Goal: Navigation & Orientation: Find specific page/section

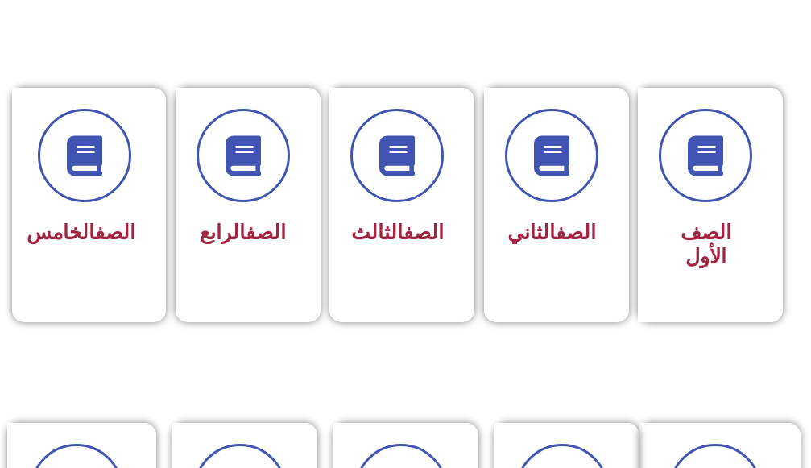
scroll to position [564, 0]
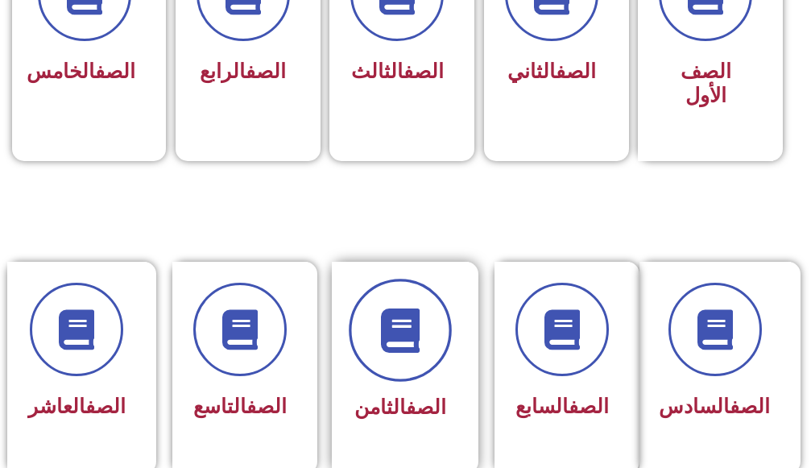
click at [368, 313] on span at bounding box center [400, 330] width 103 height 103
click at [379, 313] on icon at bounding box center [400, 330] width 44 height 44
click at [380, 315] on icon at bounding box center [400, 330] width 44 height 44
click at [381, 316] on icon at bounding box center [400, 330] width 44 height 44
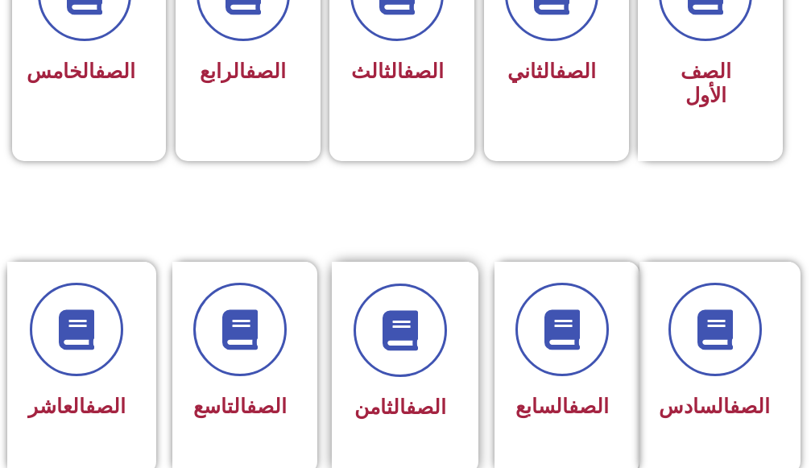
click at [403, 391] on div "الصف الثامن" at bounding box center [399, 408] width 93 height 39
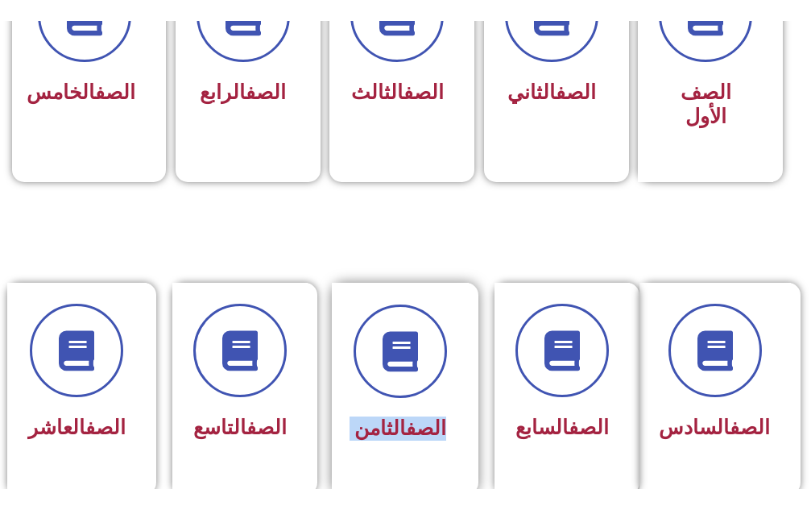
scroll to position [725, 0]
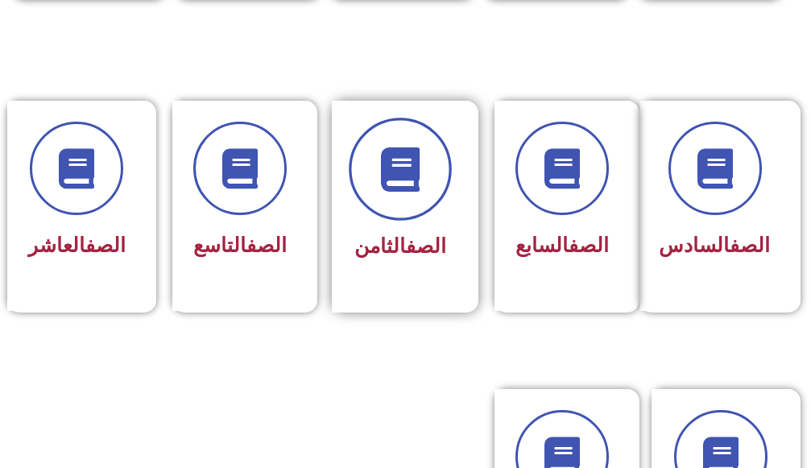
click at [430, 139] on span at bounding box center [400, 169] width 103 height 103
click at [424, 134] on span at bounding box center [400, 169] width 103 height 103
click at [423, 134] on span at bounding box center [400, 169] width 103 height 103
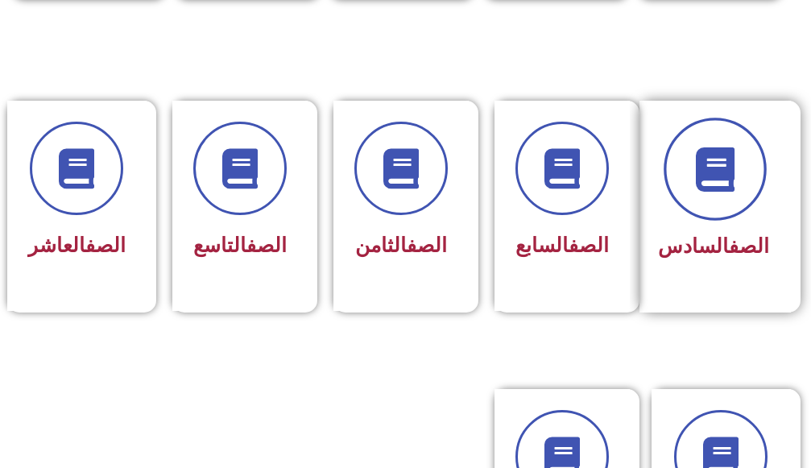
drag, startPoint x: 480, startPoint y: 181, endPoint x: 694, endPoint y: 205, distance: 215.4
click at [485, 184] on div "الصف الثامن" at bounding box center [405, 207] width 161 height 212
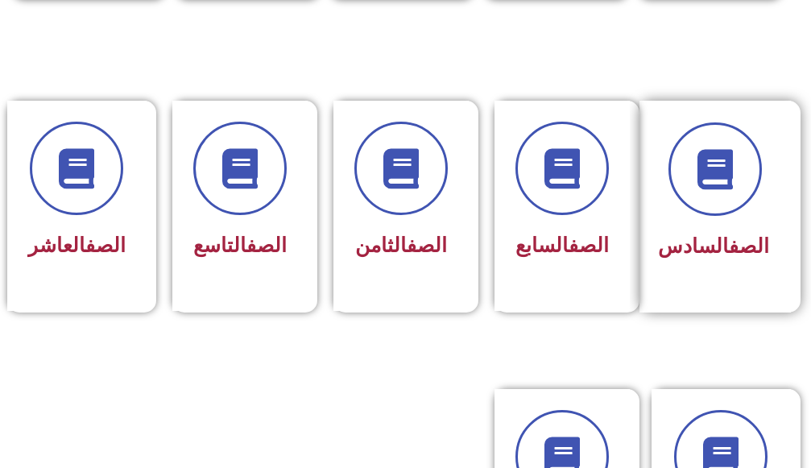
drag, startPoint x: 694, startPoint y: 205, endPoint x: 675, endPoint y: 192, distance: 23.2
click at [686, 197] on span at bounding box center [714, 168] width 93 height 93
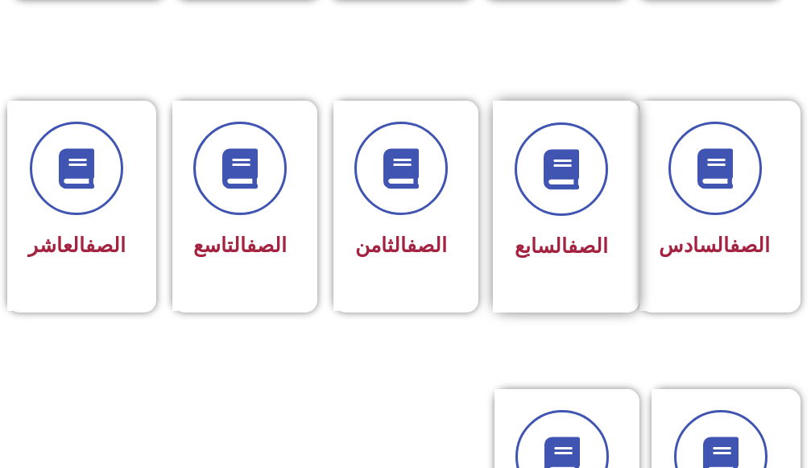
drag, startPoint x: 675, startPoint y: 192, endPoint x: 624, endPoint y: 171, distance: 54.6
click at [653, 180] on div "الصف السادس" at bounding box center [714, 206] width 151 height 210
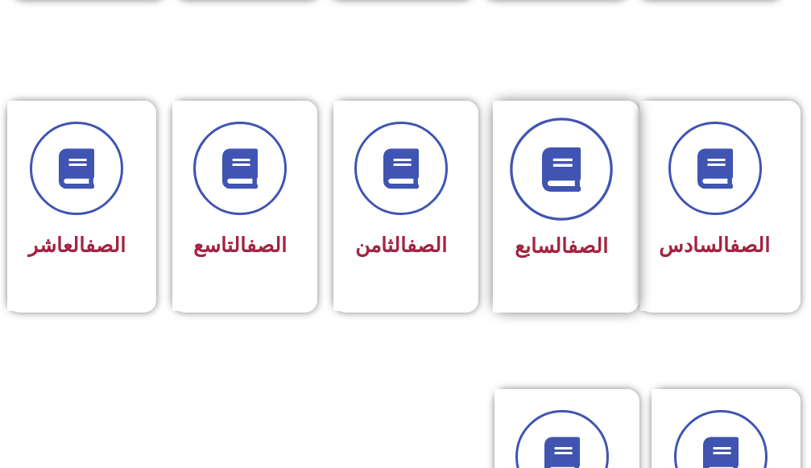
drag, startPoint x: 617, startPoint y: 177, endPoint x: 564, endPoint y: 176, distance: 53.1
click at [593, 177] on div "الصف السابع" at bounding box center [561, 207] width 137 height 212
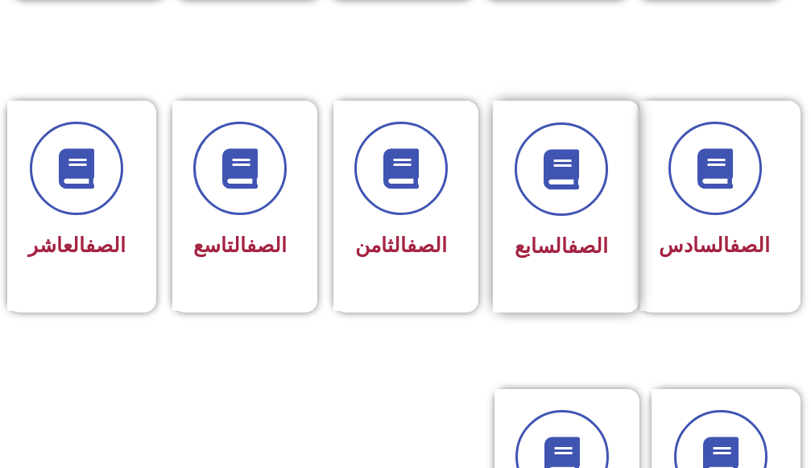
click at [506, 170] on div "الصف السابع" at bounding box center [561, 207] width 137 height 212
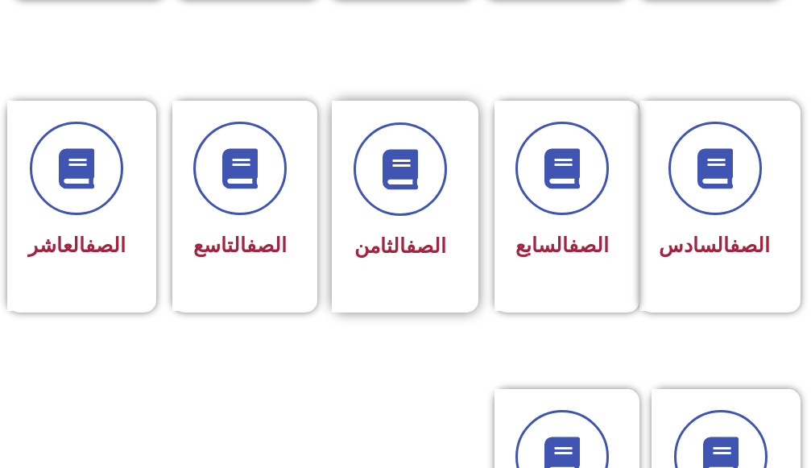
drag, startPoint x: 405, startPoint y: 126, endPoint x: 377, endPoint y: 113, distance: 31.0
click at [403, 126] on span at bounding box center [399, 168] width 93 height 93
click at [377, 114] on div "الصف الثامن" at bounding box center [400, 207] width 137 height 212
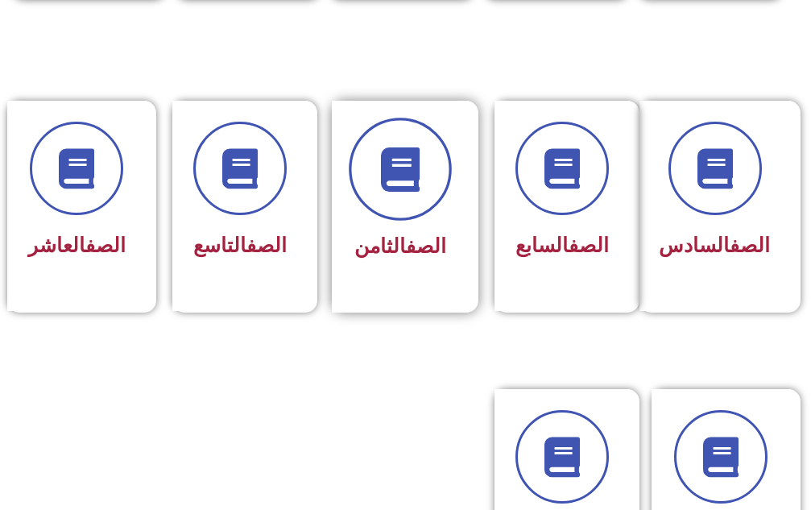
click at [383, 192] on span at bounding box center [400, 169] width 103 height 103
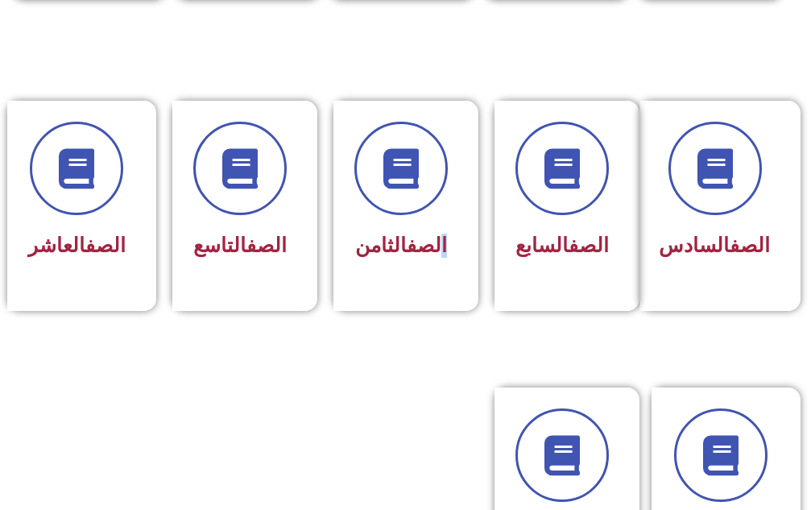
drag, startPoint x: 436, startPoint y: 296, endPoint x: 384, endPoint y: 94, distance: 208.8
click at [384, 94] on section "الصف السادس الصف السابع الصف الثامن الصف التاسع الصف العاشر" at bounding box center [405, 224] width 811 height 287
click at [392, 82] on section "الصف السادس الصف السابع الصف الثامن الصف التاسع الصف العاشر" at bounding box center [405, 224] width 811 height 287
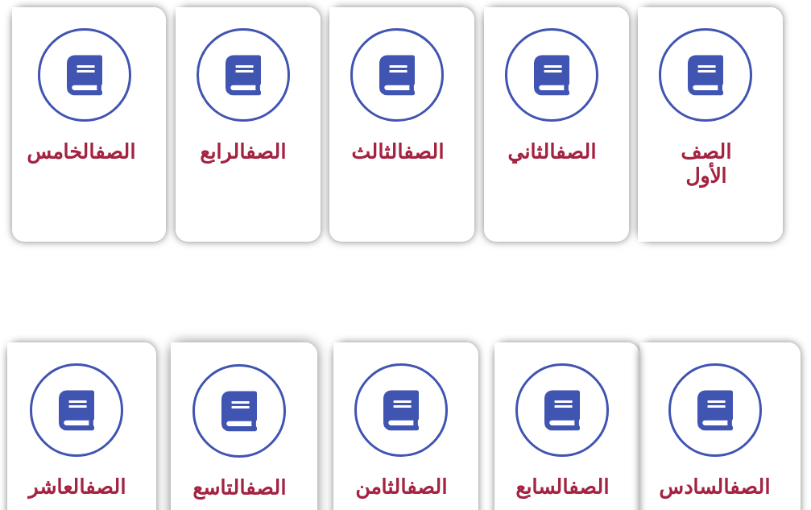
scroll to position [644, 0]
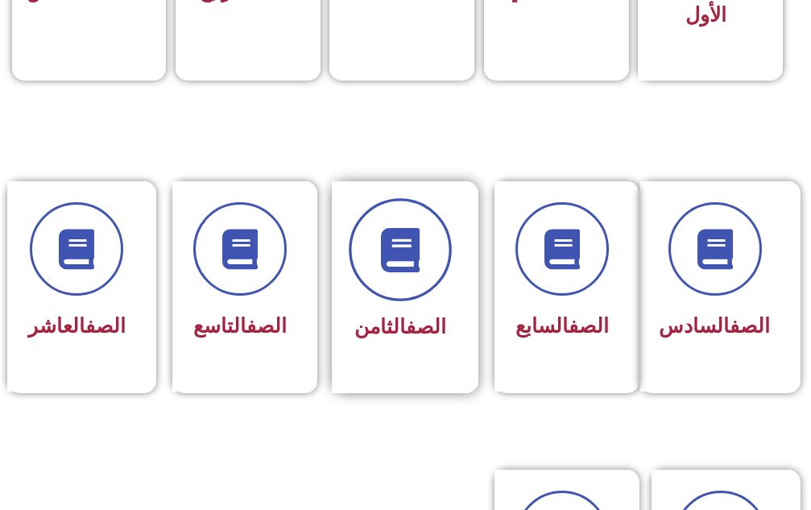
click at [422, 213] on span at bounding box center [400, 249] width 103 height 103
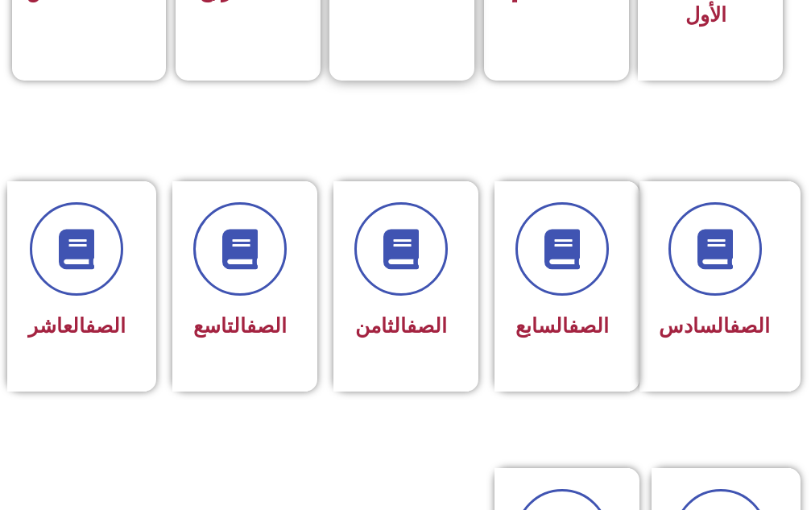
scroll to position [564, 0]
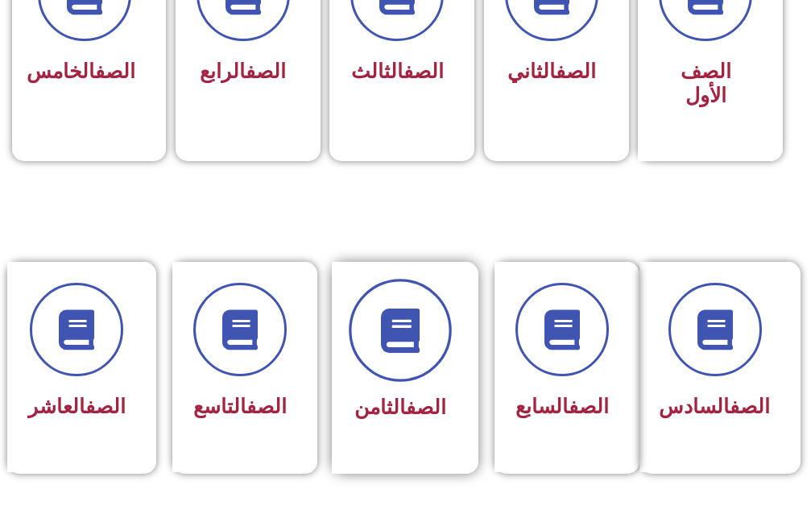
click at [390, 317] on icon at bounding box center [400, 330] width 44 height 44
click at [399, 337] on icon at bounding box center [400, 330] width 44 height 44
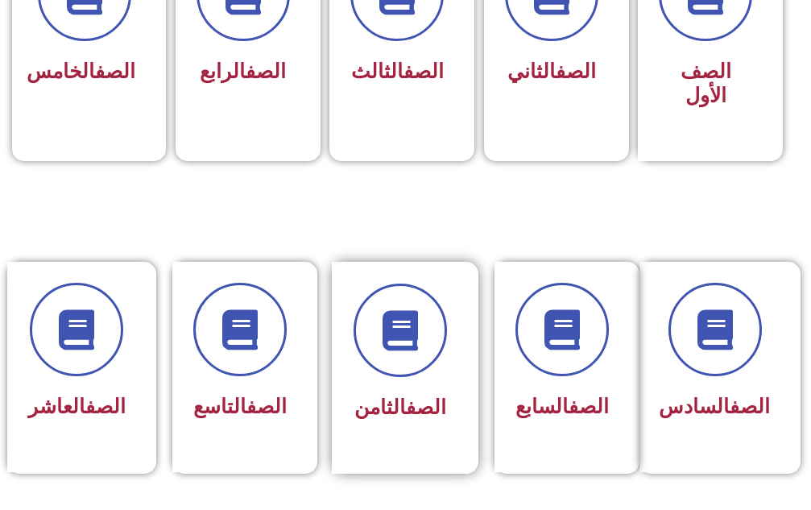
click at [415, 412] on link "الصف" at bounding box center [426, 406] width 40 height 23
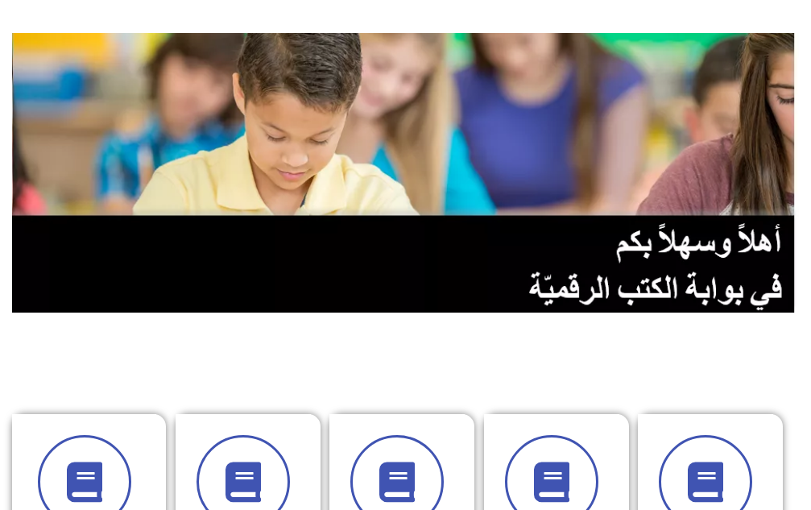
scroll to position [0, 0]
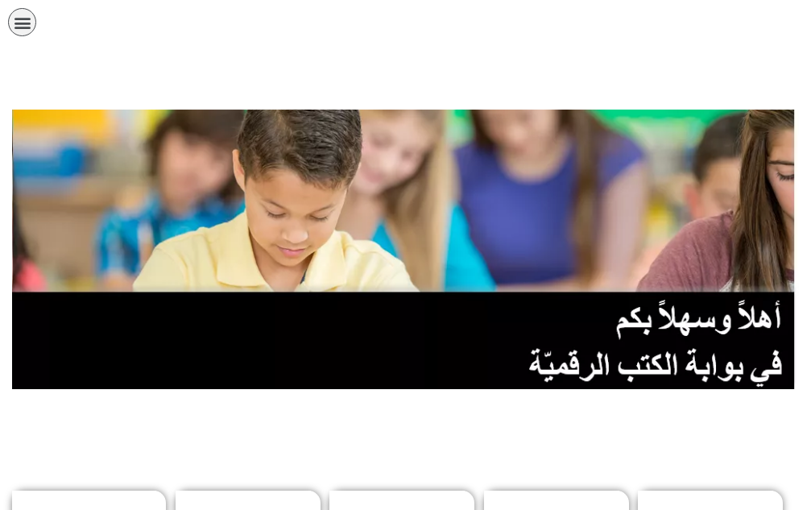
click at [24, 12] on div "תפריט" at bounding box center [22, 22] width 28 height 28
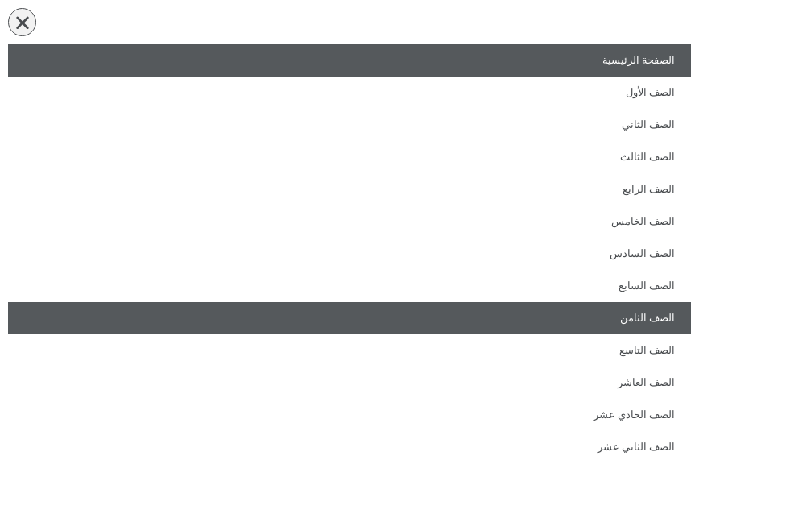
click at [568, 316] on link "الصف الثامن" at bounding box center [349, 318] width 683 height 32
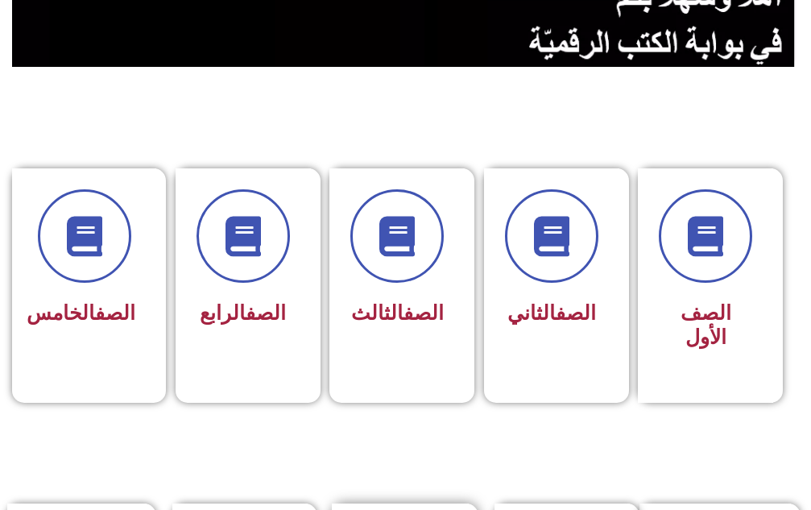
scroll to position [644, 0]
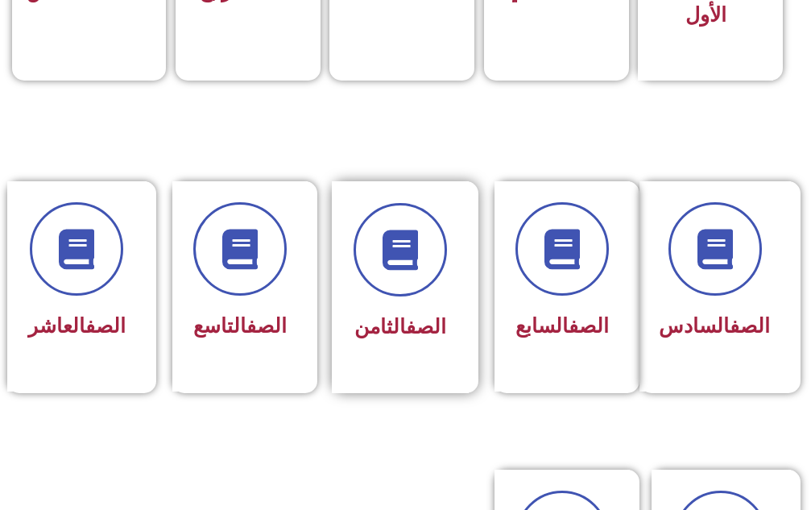
click at [427, 314] on div "الصف الثامن" at bounding box center [399, 327] width 93 height 39
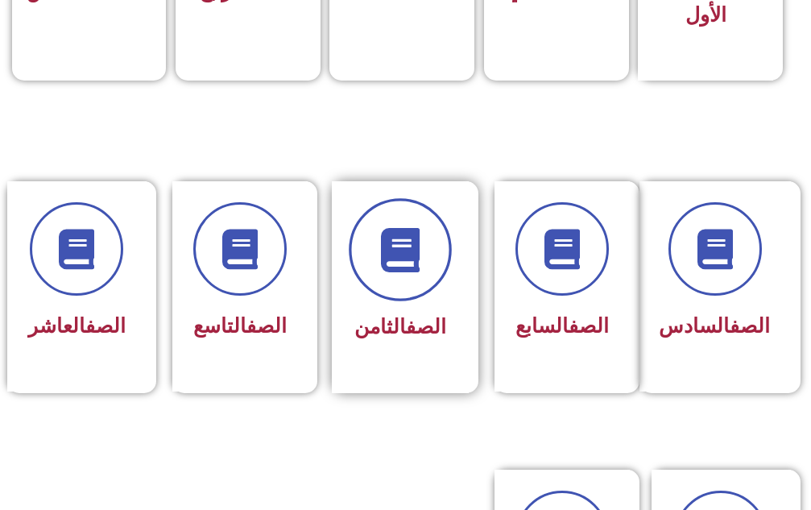
click at [436, 275] on span at bounding box center [400, 249] width 103 height 103
click at [433, 275] on span at bounding box center [400, 249] width 103 height 103
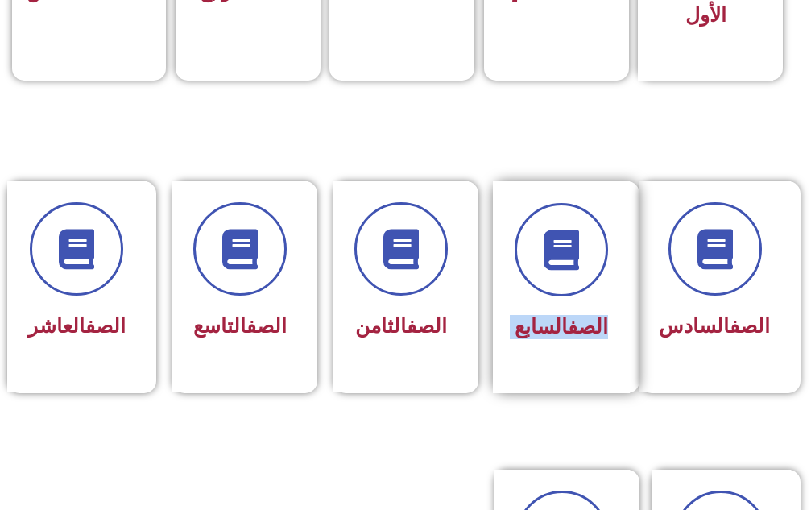
drag, startPoint x: 433, startPoint y: 275, endPoint x: 497, endPoint y: 211, distance: 90.0
click at [497, 211] on div "الصف السادس الصف السابع الصف الثامن الصف التاسع الصف العاشر" at bounding box center [405, 287] width 805 height 212
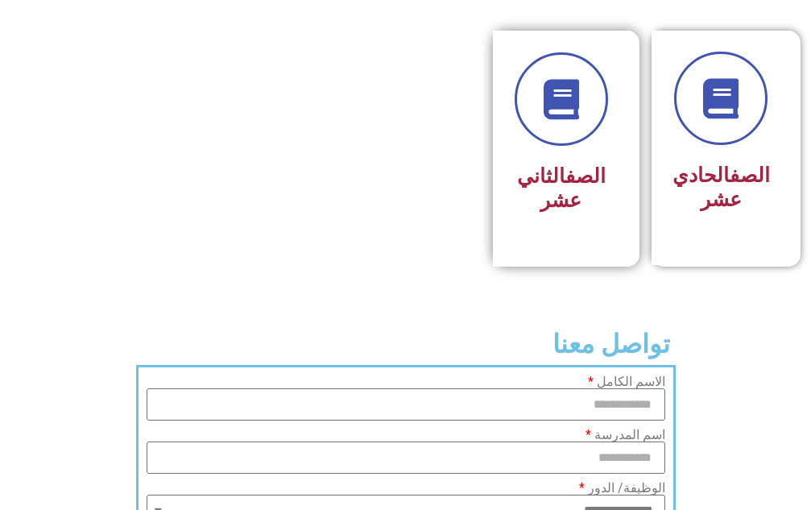
scroll to position [679, 0]
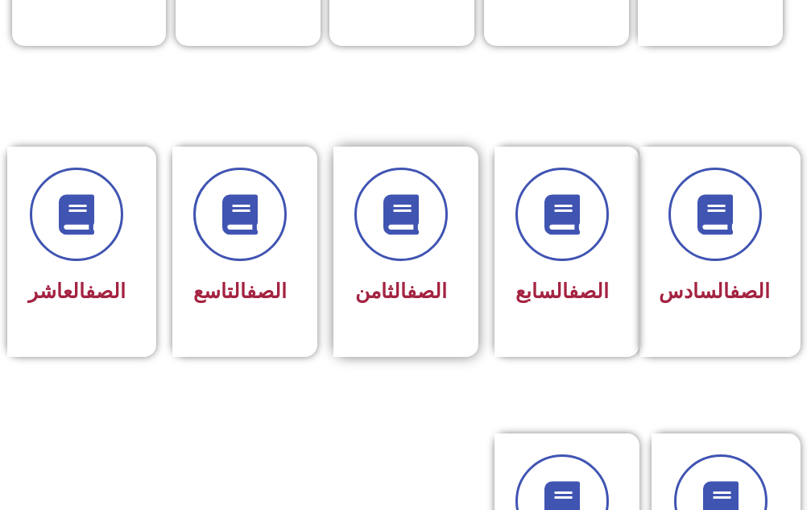
drag, startPoint x: 452, startPoint y: 336, endPoint x: 451, endPoint y: 364, distance: 28.2
click at [453, 357] on div "الصف الثامن" at bounding box center [405, 252] width 145 height 210
click at [422, 272] on div "الصف الثامن" at bounding box center [399, 240] width 93 height 144
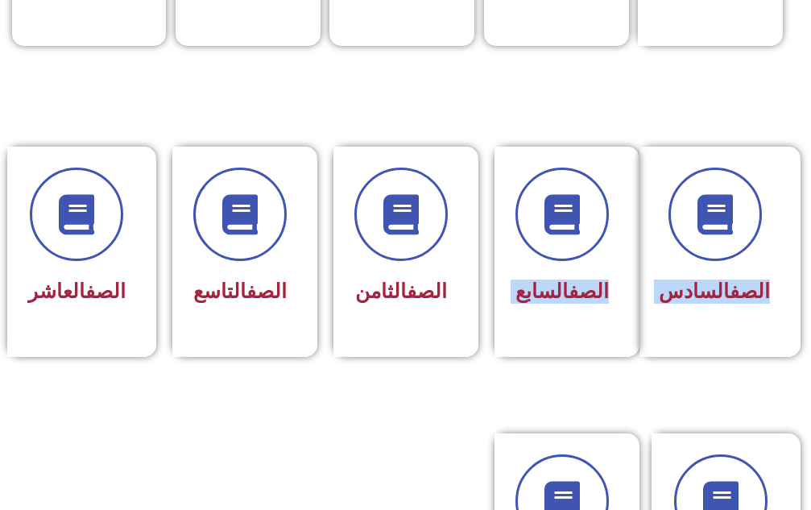
scroll to position [0, 0]
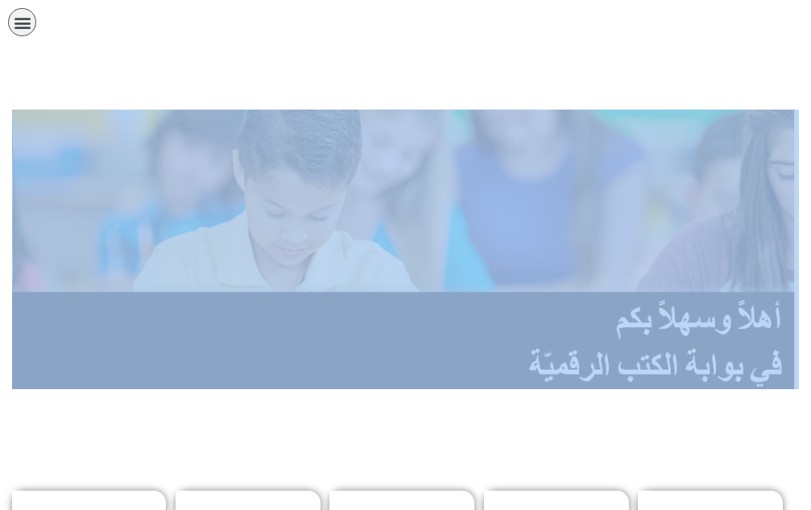
drag, startPoint x: 395, startPoint y: 222, endPoint x: 365, endPoint y: 19, distance: 205.1
drag, startPoint x: 592, startPoint y: 72, endPoint x: 457, endPoint y: 56, distance: 135.4
click at [591, 72] on div at bounding box center [405, 80] width 795 height 40
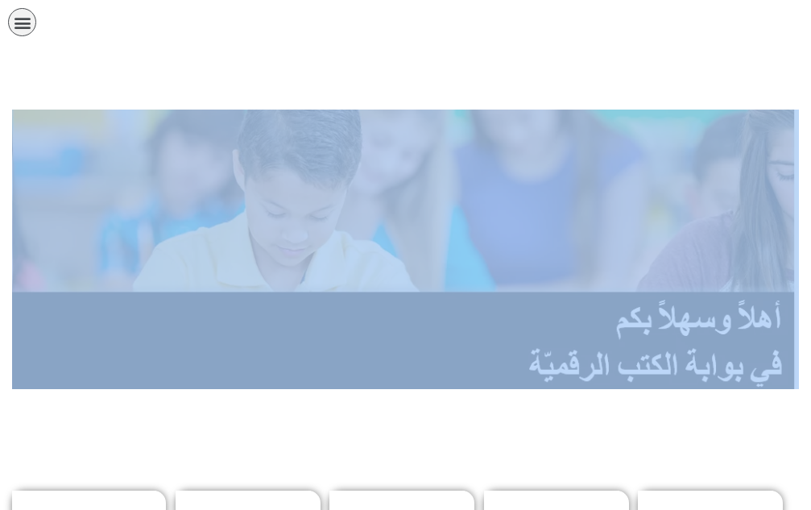
click at [23, 19] on icon "כפתור פתיחת תפריט" at bounding box center [23, 23] width 18 height 18
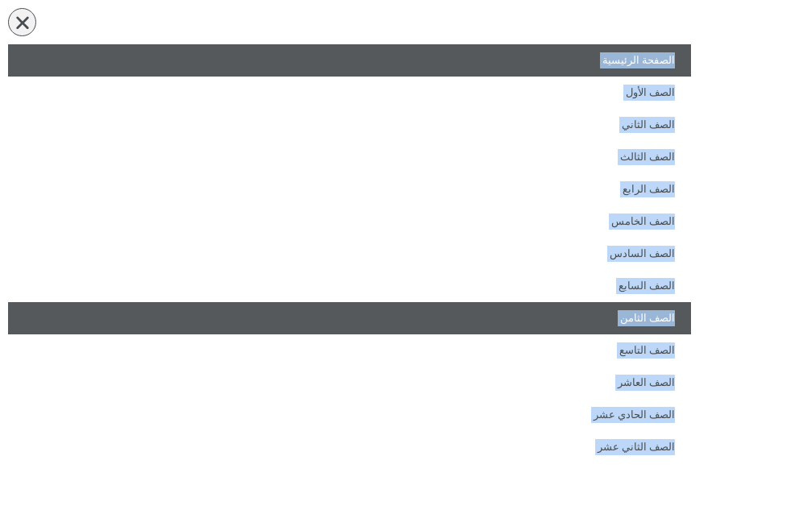
click at [564, 315] on link "الصف الثامن" at bounding box center [349, 318] width 683 height 32
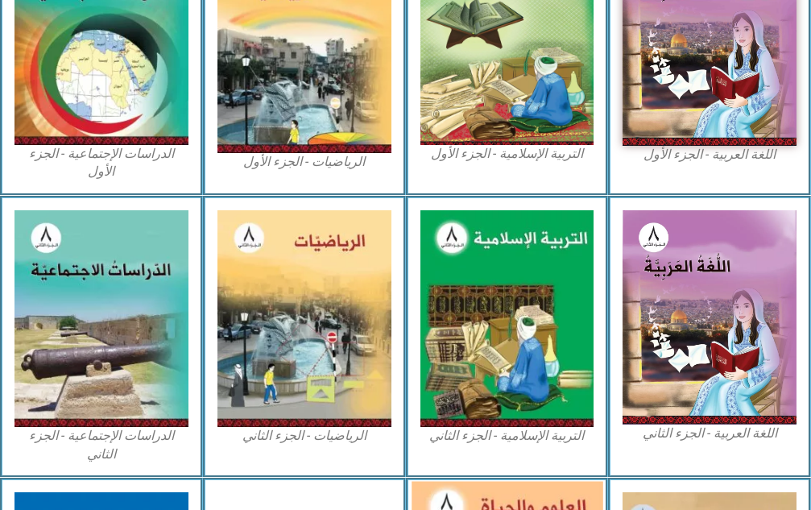
scroll to position [952, 0]
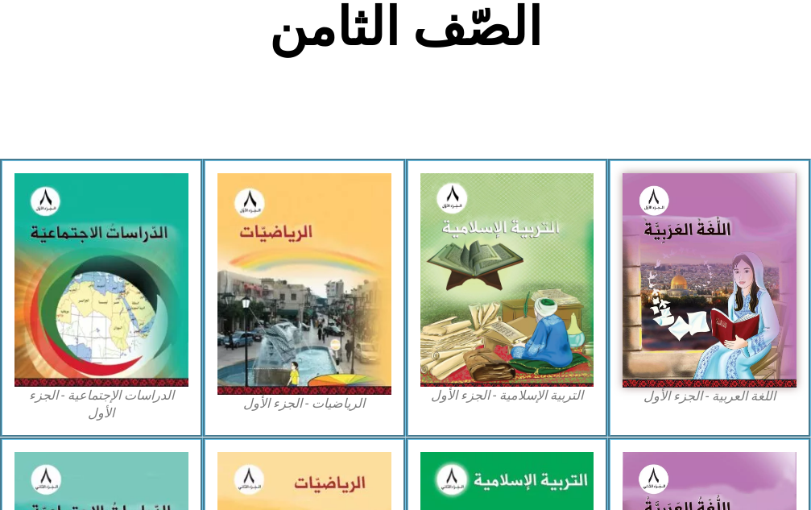
scroll to position [886, 0]
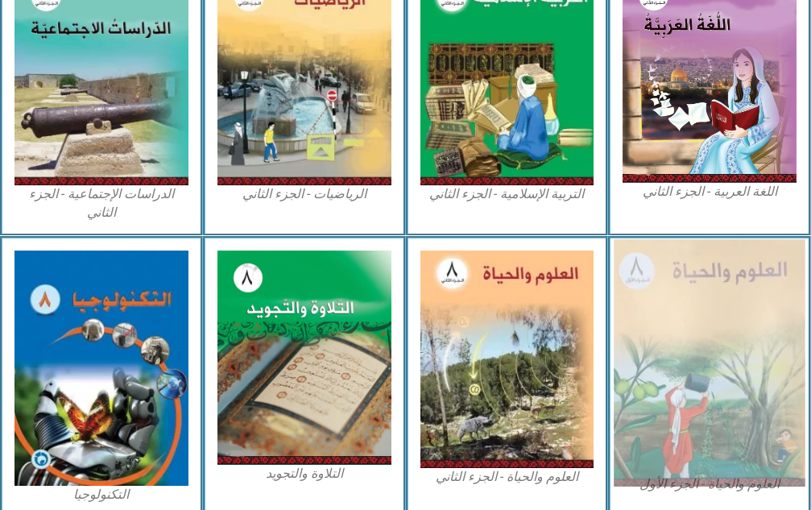
click at [672, 361] on img at bounding box center [709, 362] width 191 height 247
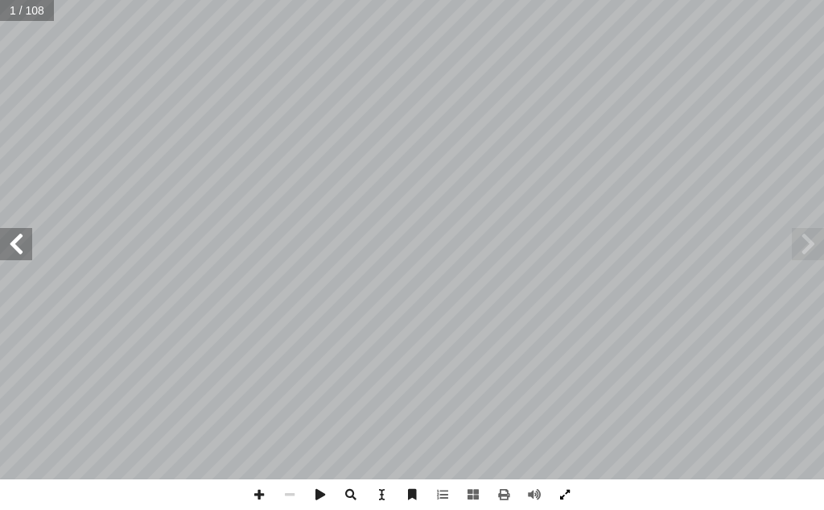
drag, startPoint x: 570, startPoint y: 502, endPoint x: 570, endPoint y: 570, distance: 68.4
click at [570, 501] on span at bounding box center [565, 494] width 31 height 31
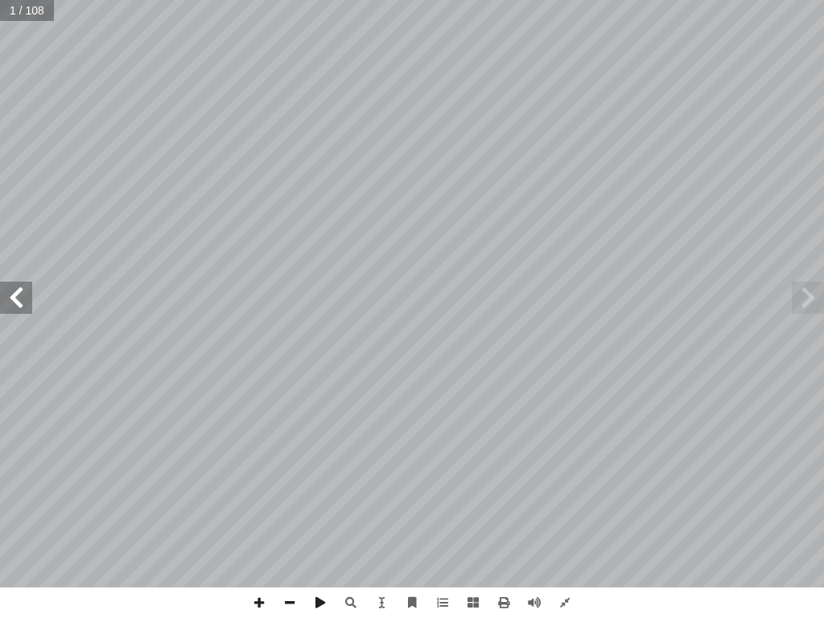
click at [7, 293] on span at bounding box center [16, 298] width 32 height 32
click at [8, 295] on span at bounding box center [16, 298] width 32 height 32
click at [0, 0] on input "text" at bounding box center [32, 10] width 64 height 21
